Goal: Task Accomplishment & Management: Use online tool/utility

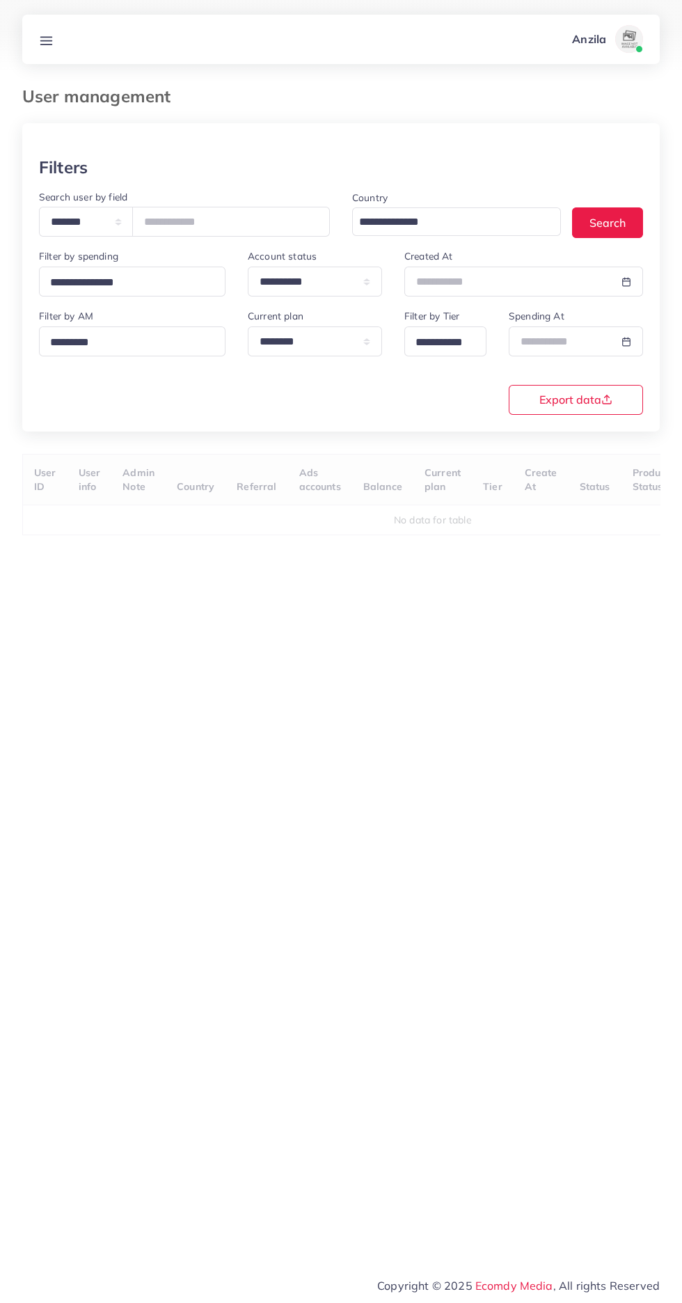
click at [53, 33] on icon at bounding box center [46, 40] width 15 height 15
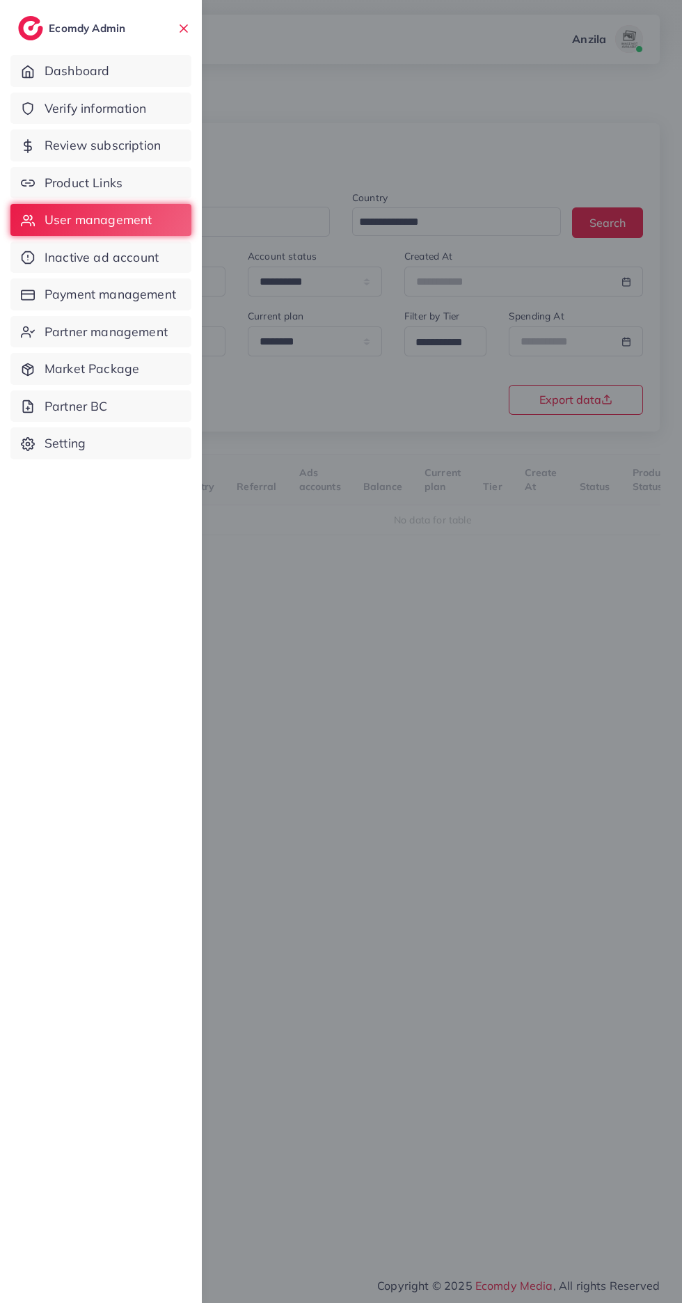
click at [67, 109] on span "Verify information" at bounding box center [96, 109] width 102 height 18
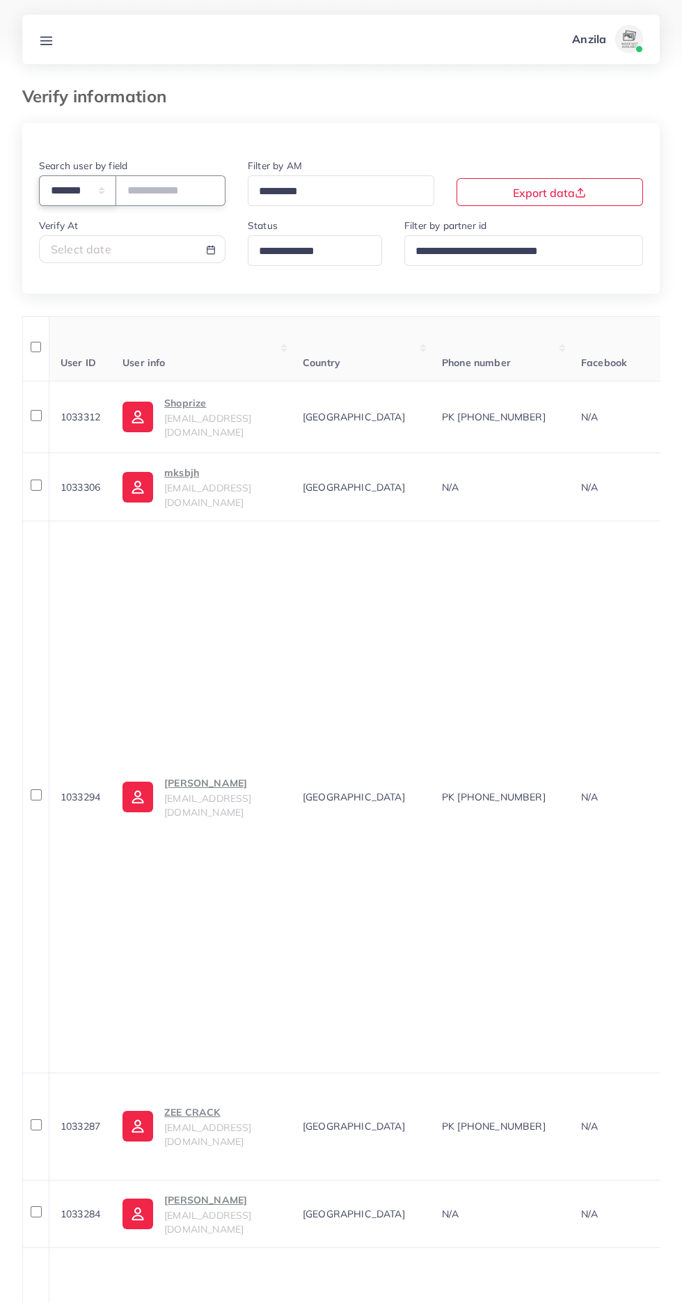
click at [93, 185] on select "**********" at bounding box center [77, 190] width 77 height 30
select select "*****"
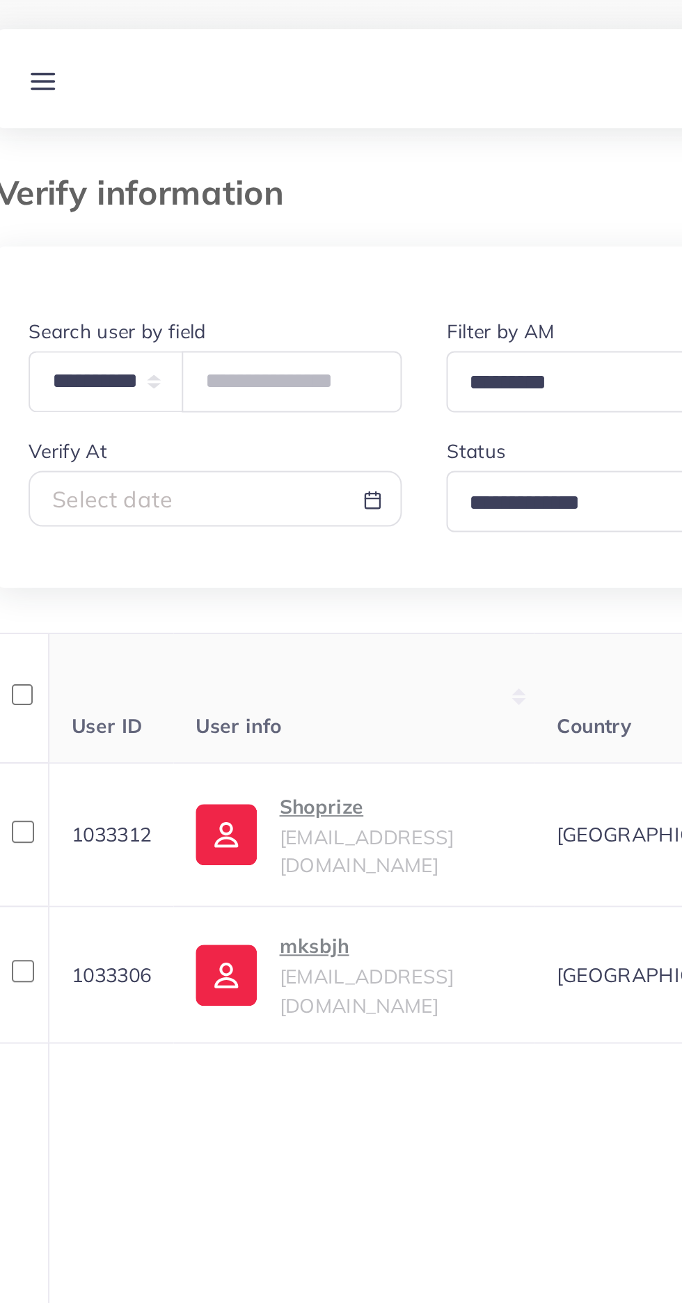
click at [171, 340] on th "User info" at bounding box center [201, 348] width 180 height 65
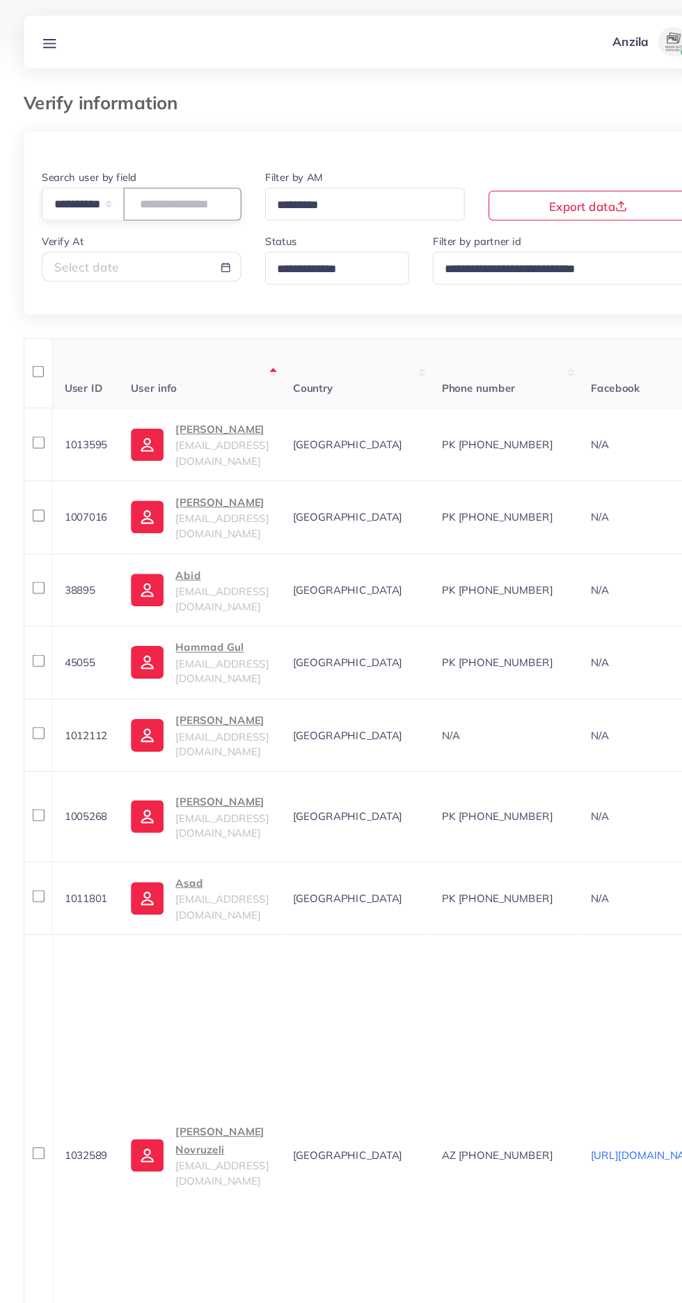
click at [165, 180] on input "text" at bounding box center [171, 190] width 110 height 30
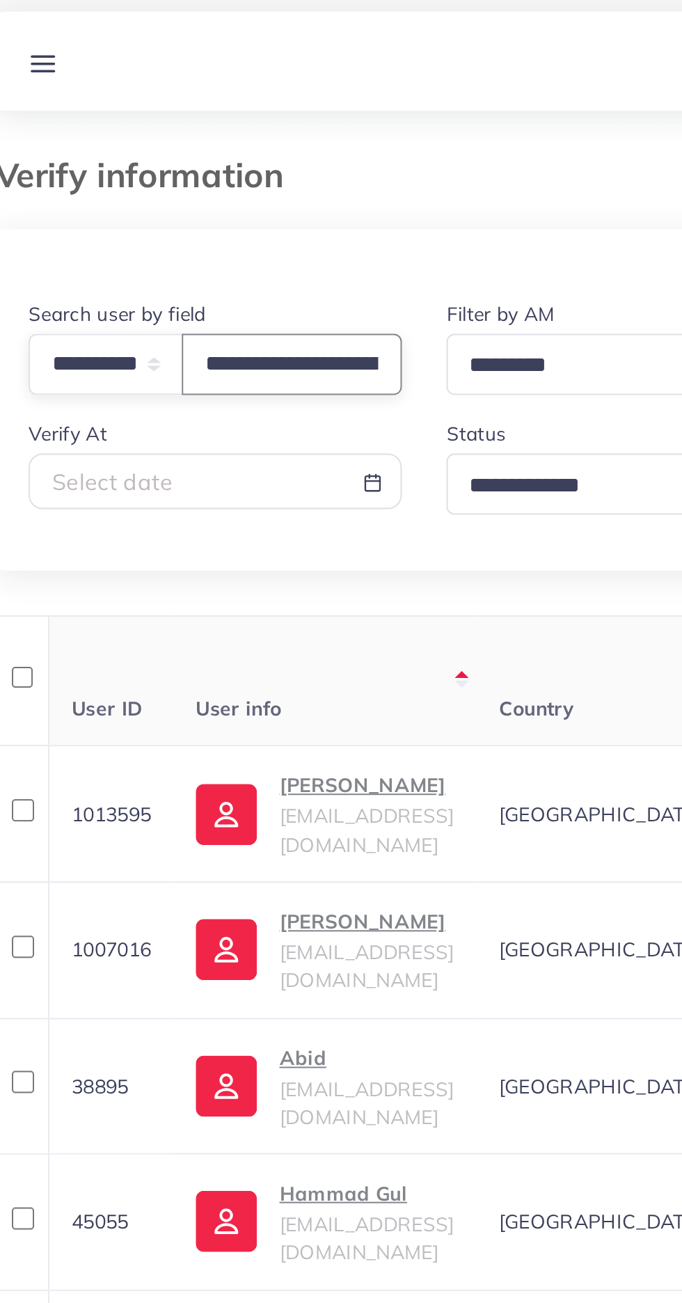
scroll to position [0, 58]
type input "**********"
click at [110, 143] on div at bounding box center [340, 140] width 637 height 34
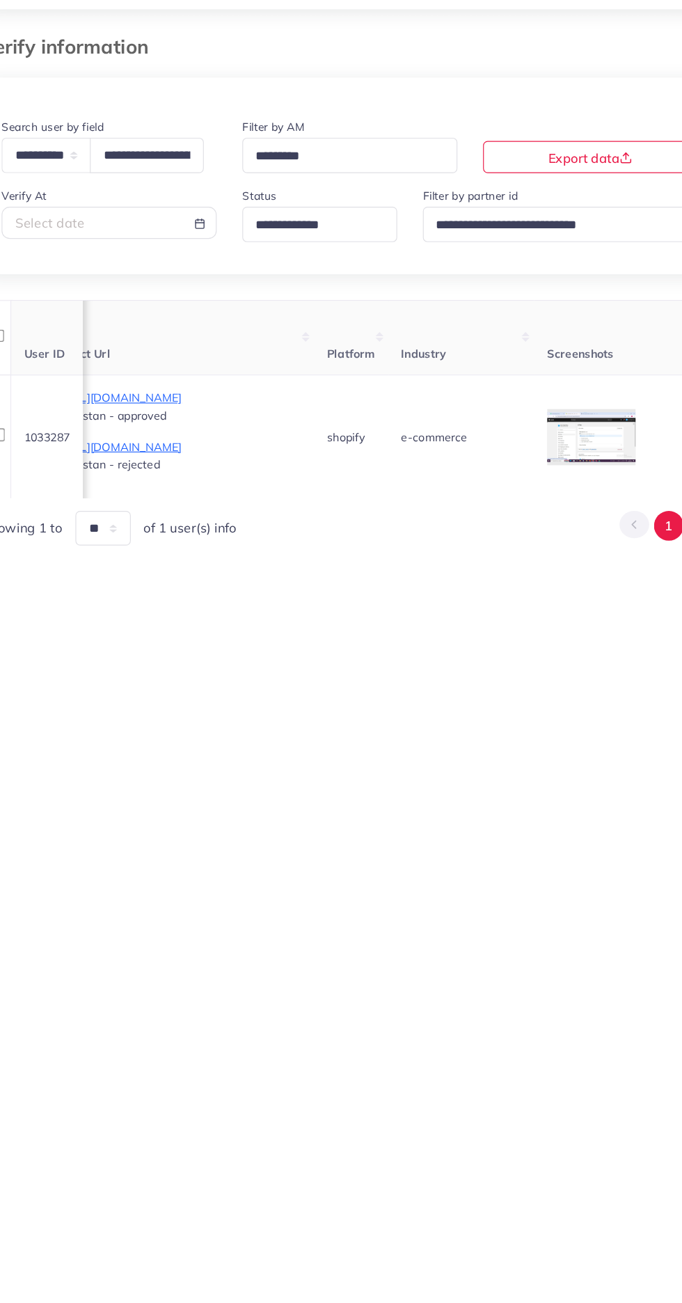
scroll to position [0, 812]
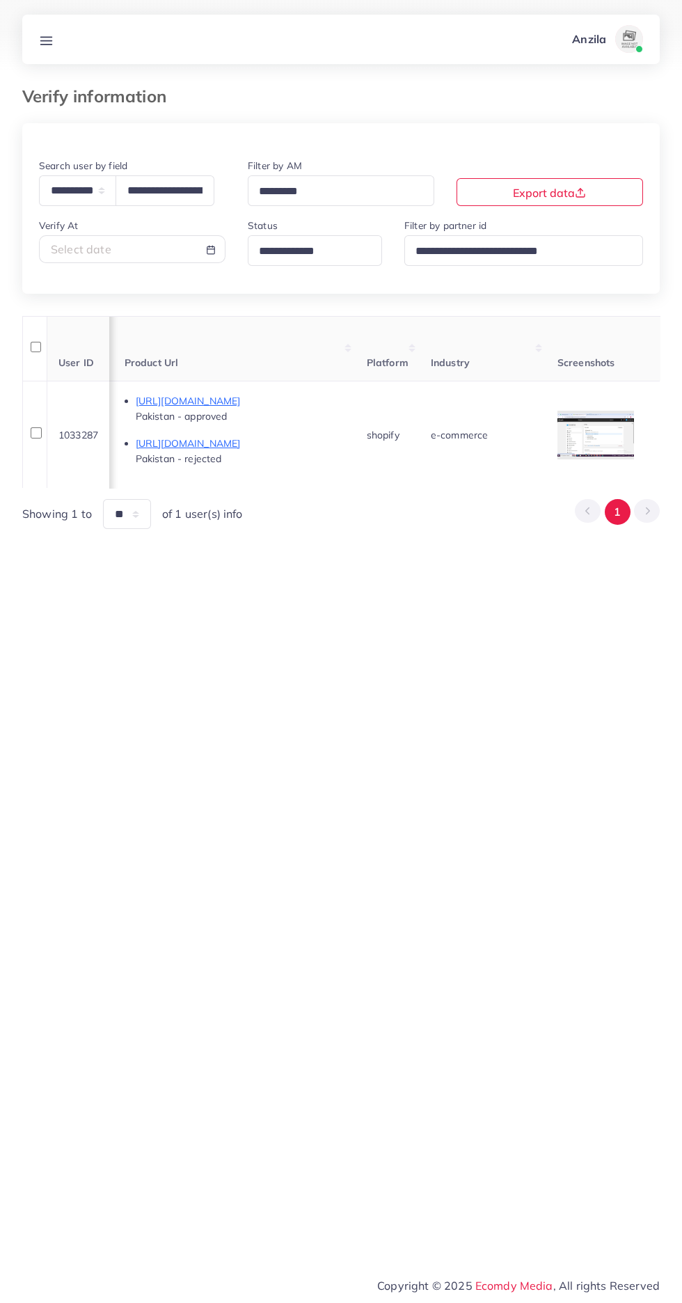
click at [51, 39] on icon at bounding box center [46, 40] width 15 height 15
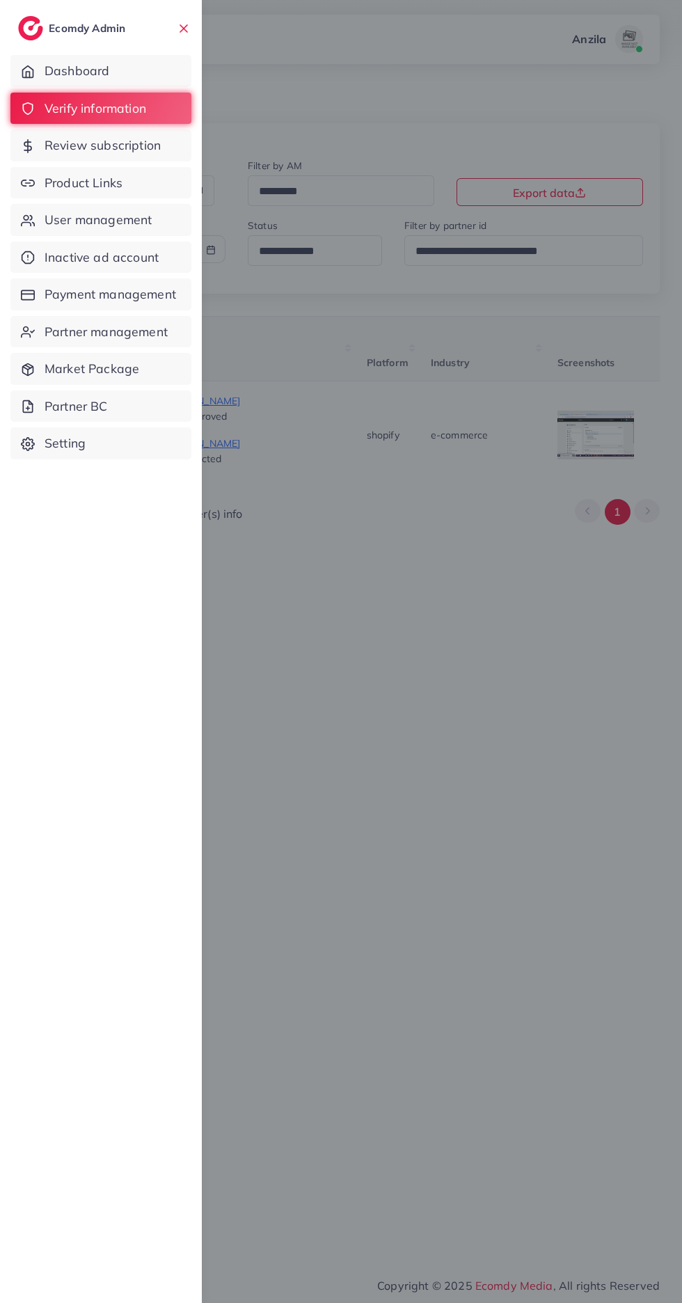
click at [28, 183] on icon at bounding box center [28, 183] width 14 height 14
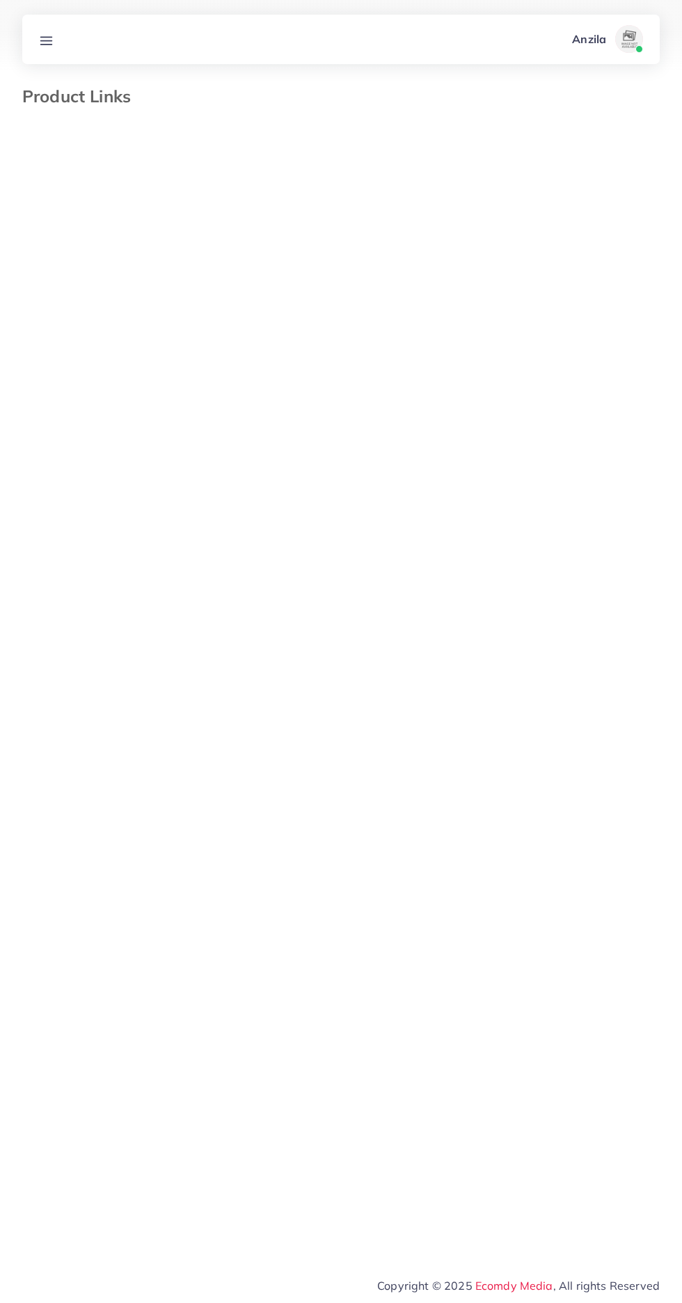
select select "*********"
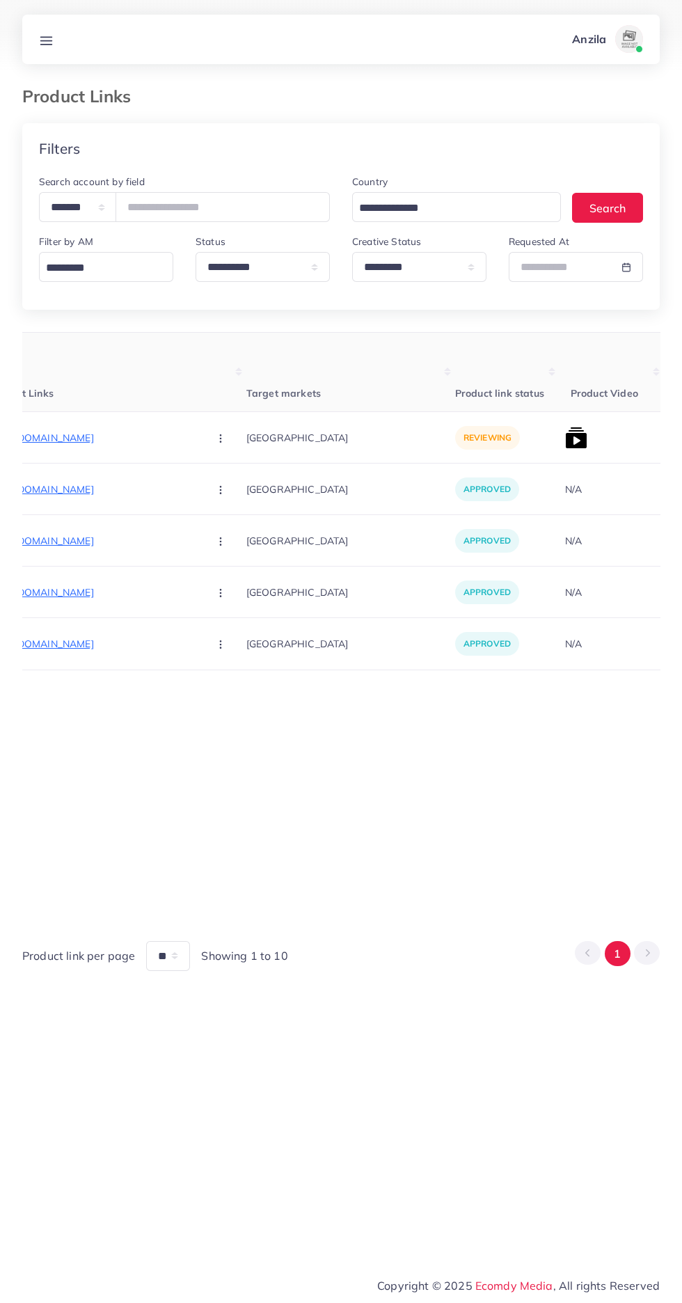
scroll to position [0, 222]
click at [75, 445] on p "[URL][DOMAIN_NAME]" at bounding box center [91, 437] width 209 height 17
click at [218, 442] on circle "button" at bounding box center [218, 441] width 1 height 1
click at [206, 465] on ul "Approve Reject" at bounding box center [251, 496] width 111 height 74
click at [226, 479] on span "Approve" at bounding box center [249, 480] width 46 height 14
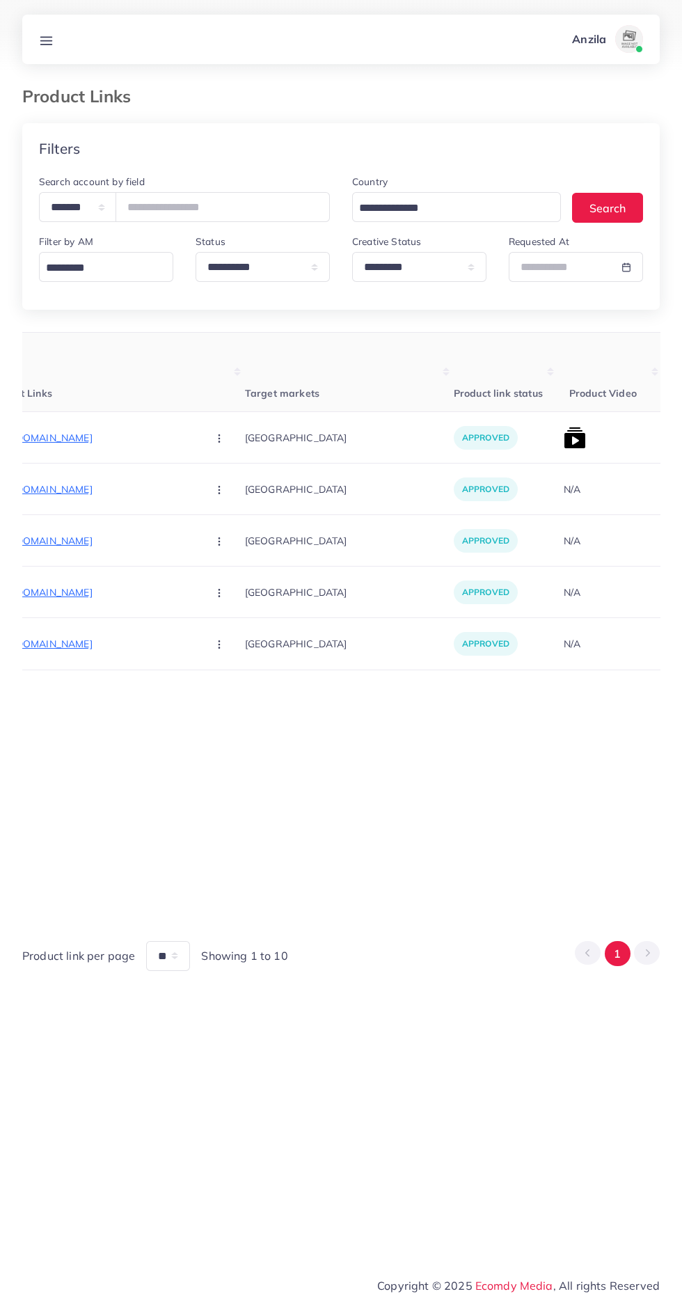
click at [564, 440] on img at bounding box center [575, 438] width 22 height 22
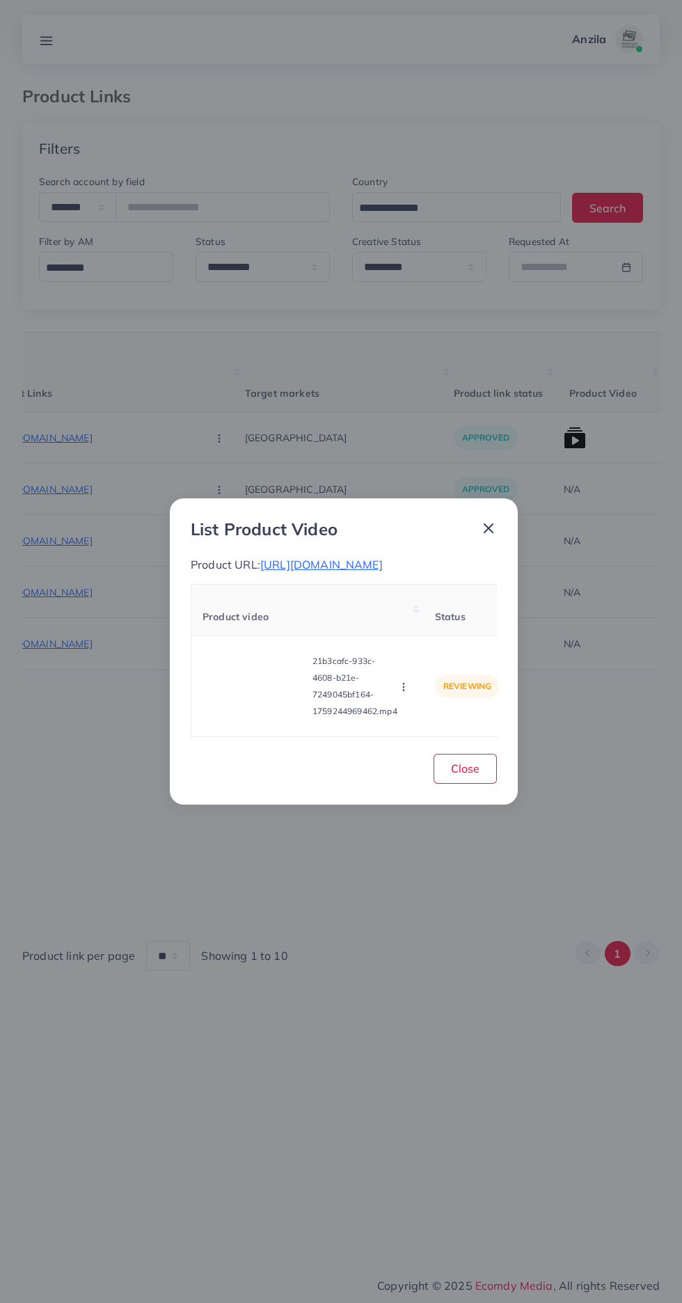
click at [234, 703] on video at bounding box center [254, 686] width 104 height 63
click at [260, 686] on icon at bounding box center [255, 686] width 22 height 22
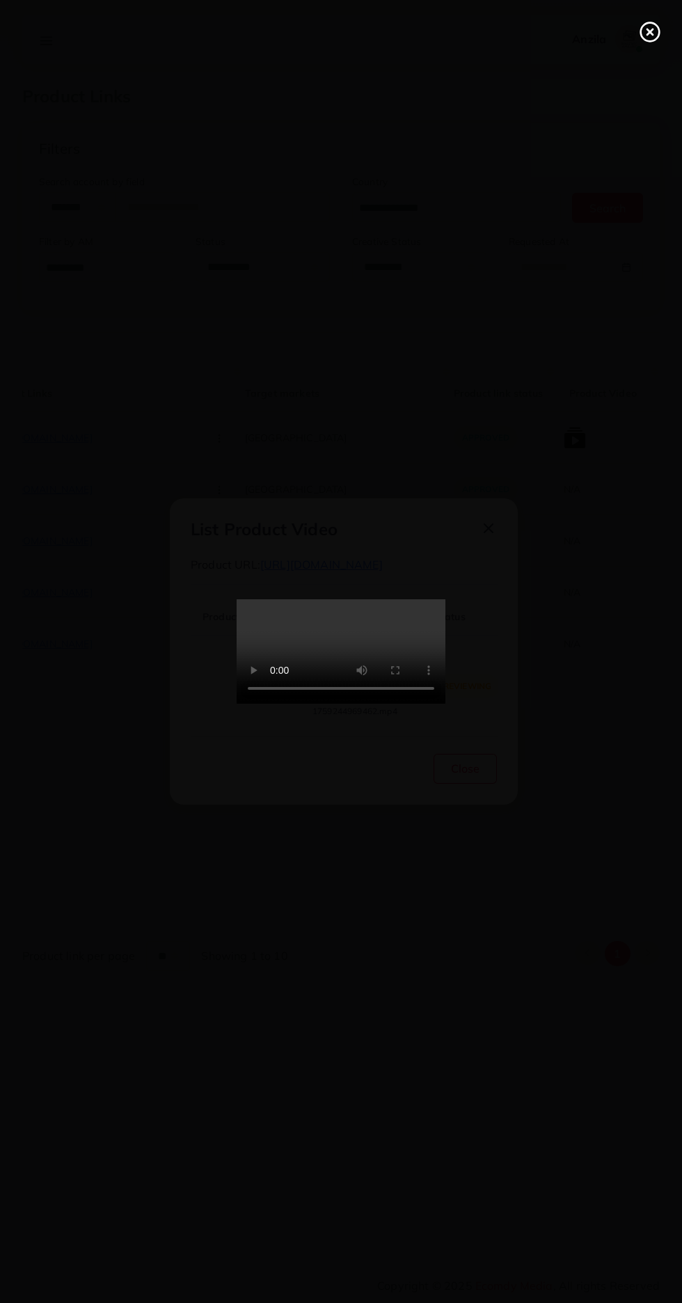
click at [645, 38] on icon at bounding box center [650, 32] width 22 height 22
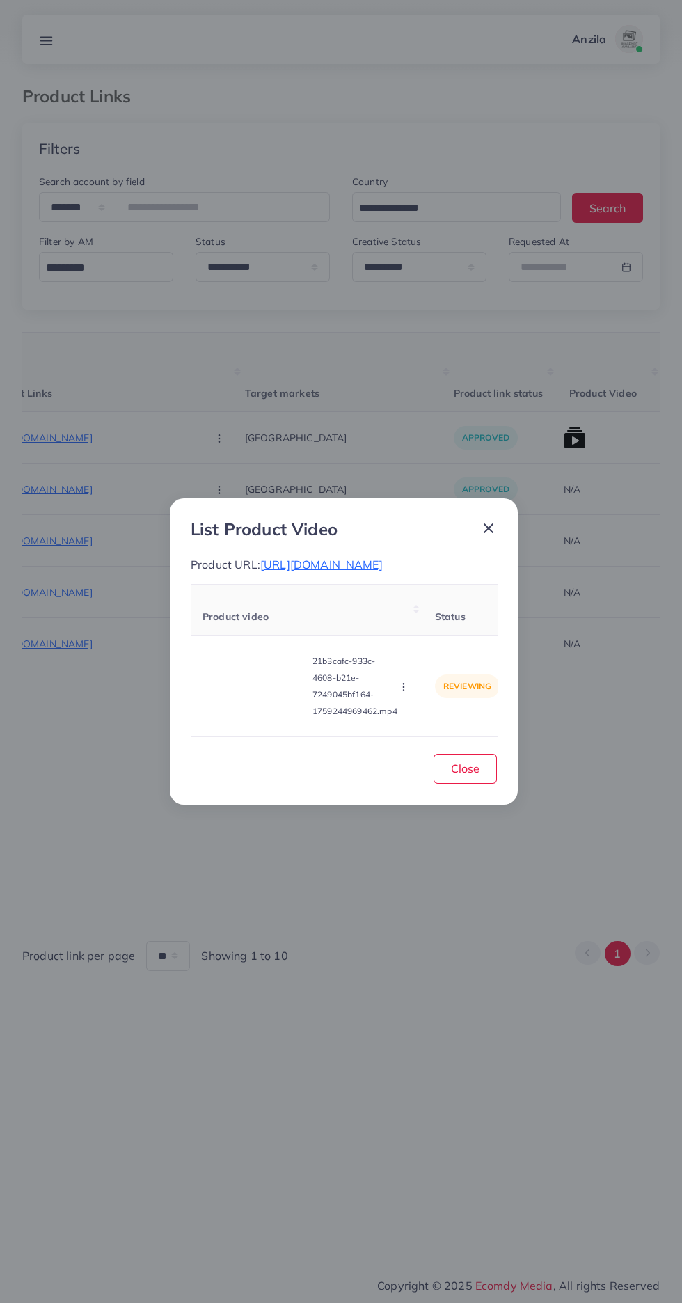
click at [406, 692] on icon "button" at bounding box center [403, 686] width 11 height 11
click at [440, 621] on span "Approve" at bounding box center [428, 621] width 46 height 14
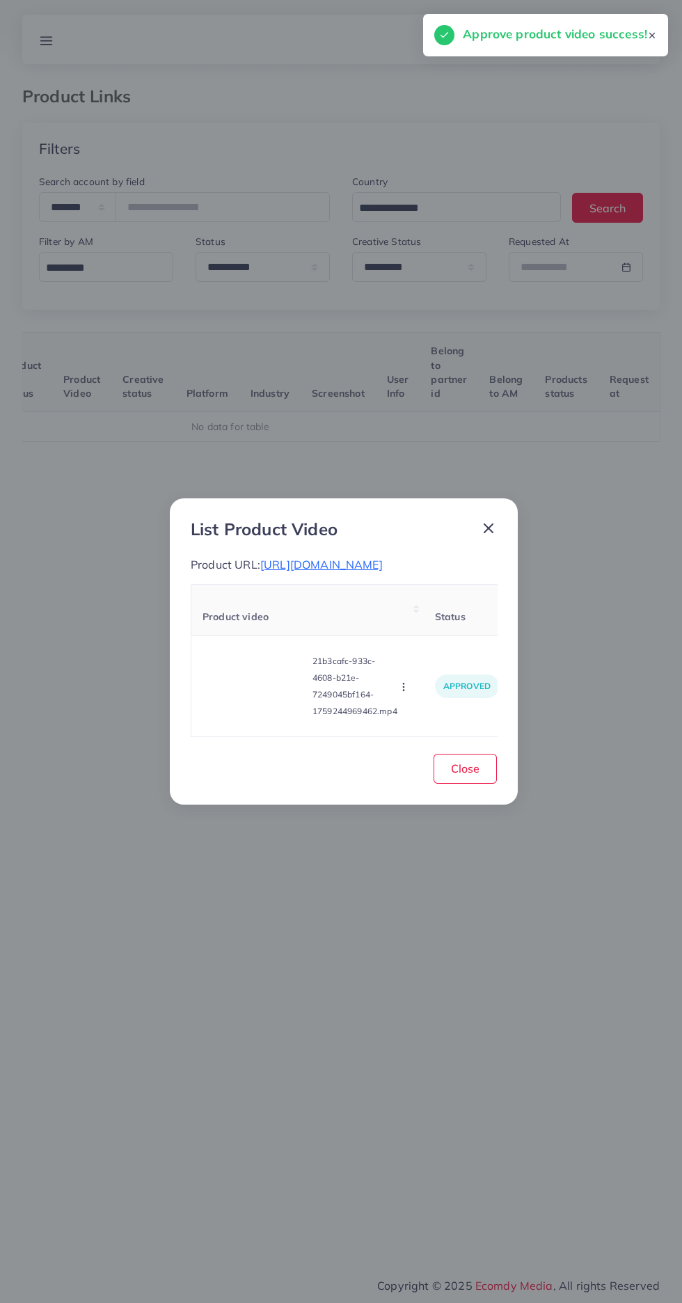
scroll to position [0, 218]
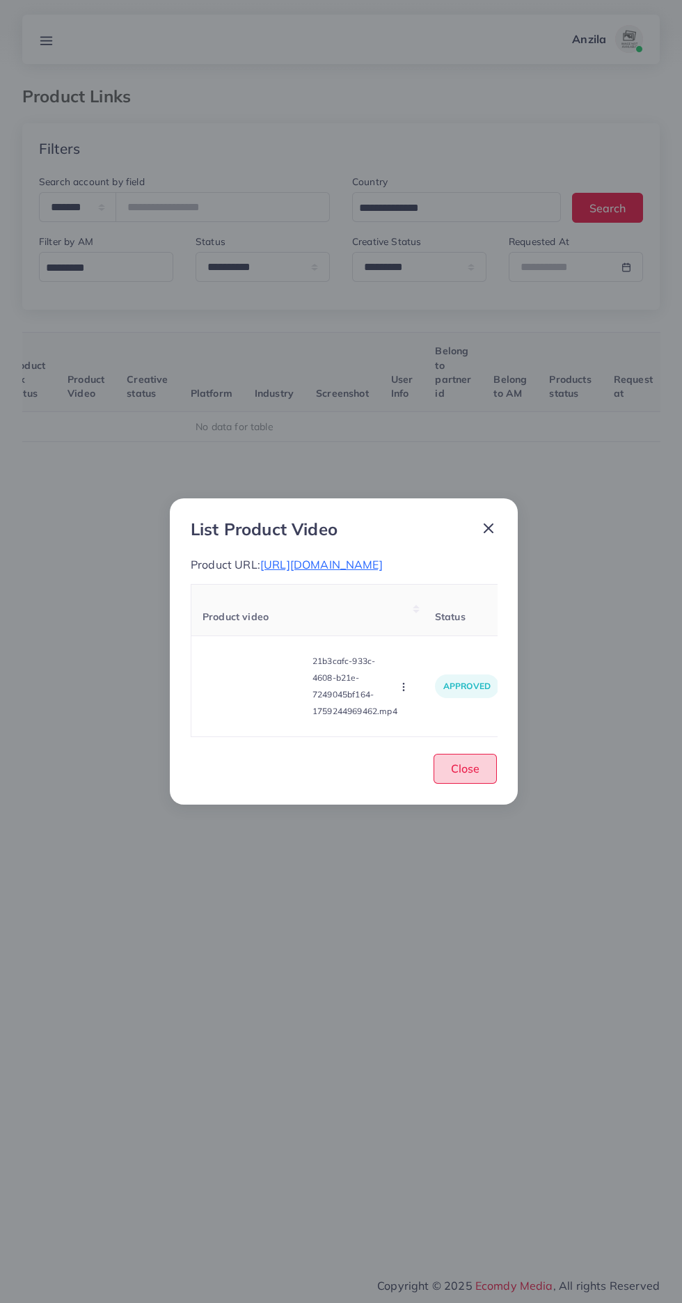
click at [474, 774] on span "Close" at bounding box center [465, 768] width 29 height 14
